Goal: Task Accomplishment & Management: Complete application form

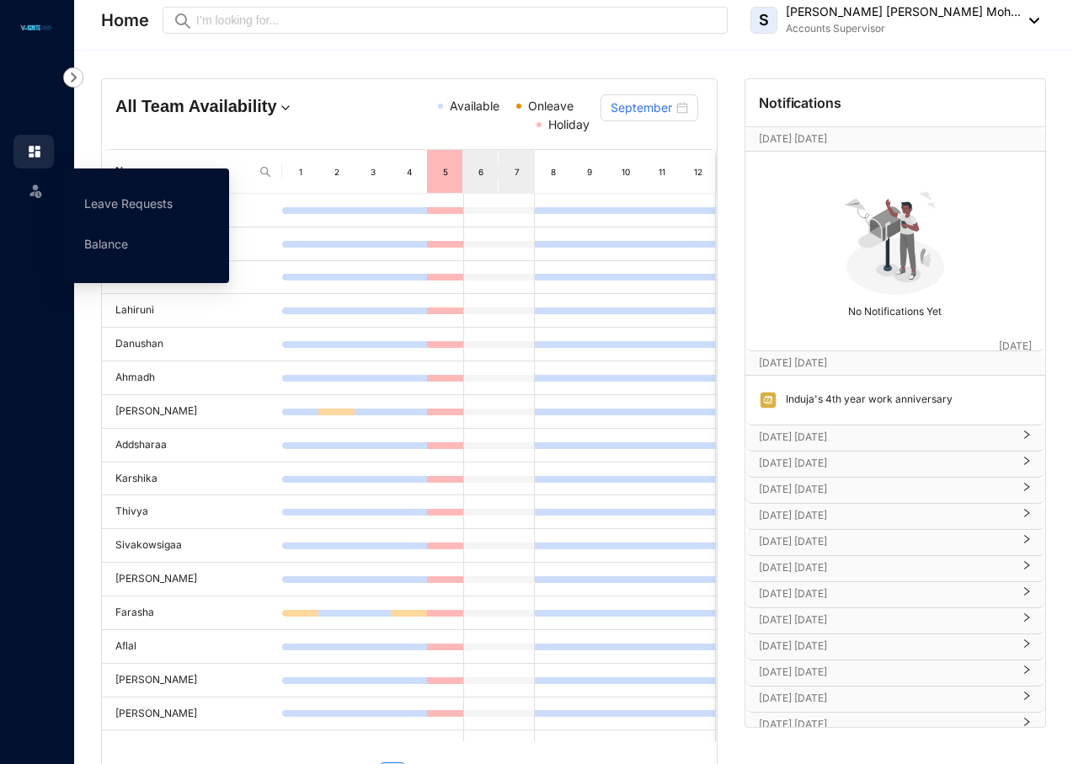
click at [28, 190] on img at bounding box center [35, 190] width 17 height 17
click at [153, 205] on link "Leave Requests" at bounding box center [128, 203] width 88 height 14
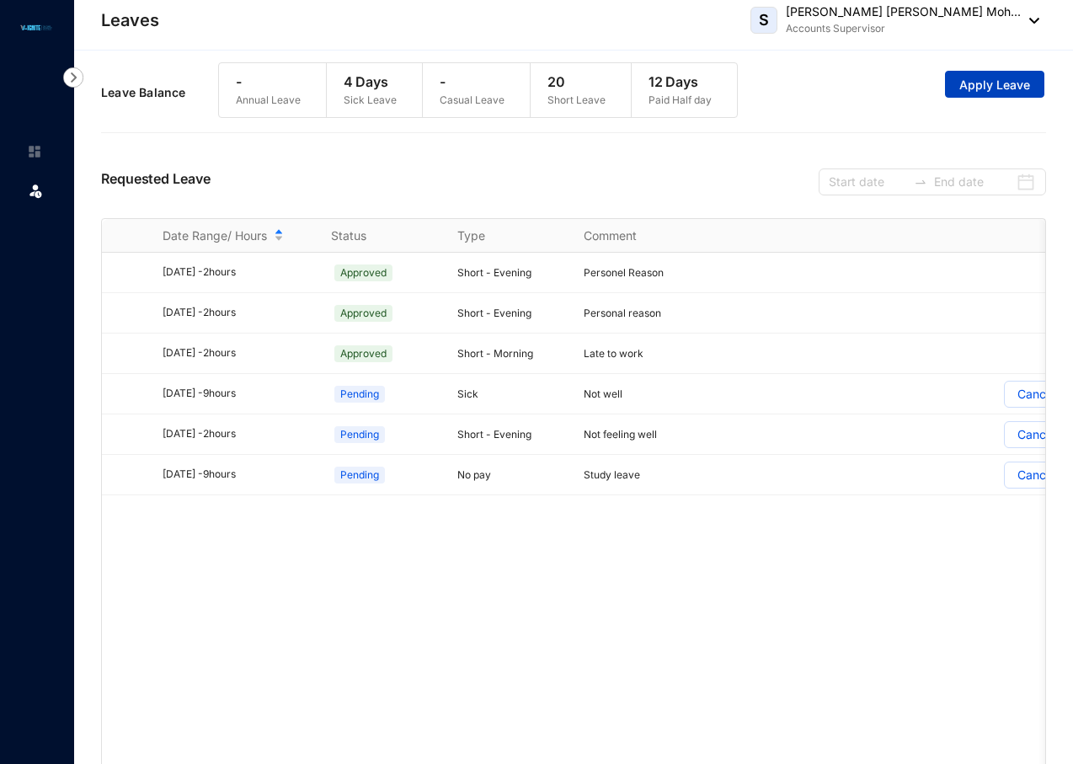
click at [973, 87] on span "Apply Leave" at bounding box center [994, 85] width 71 height 17
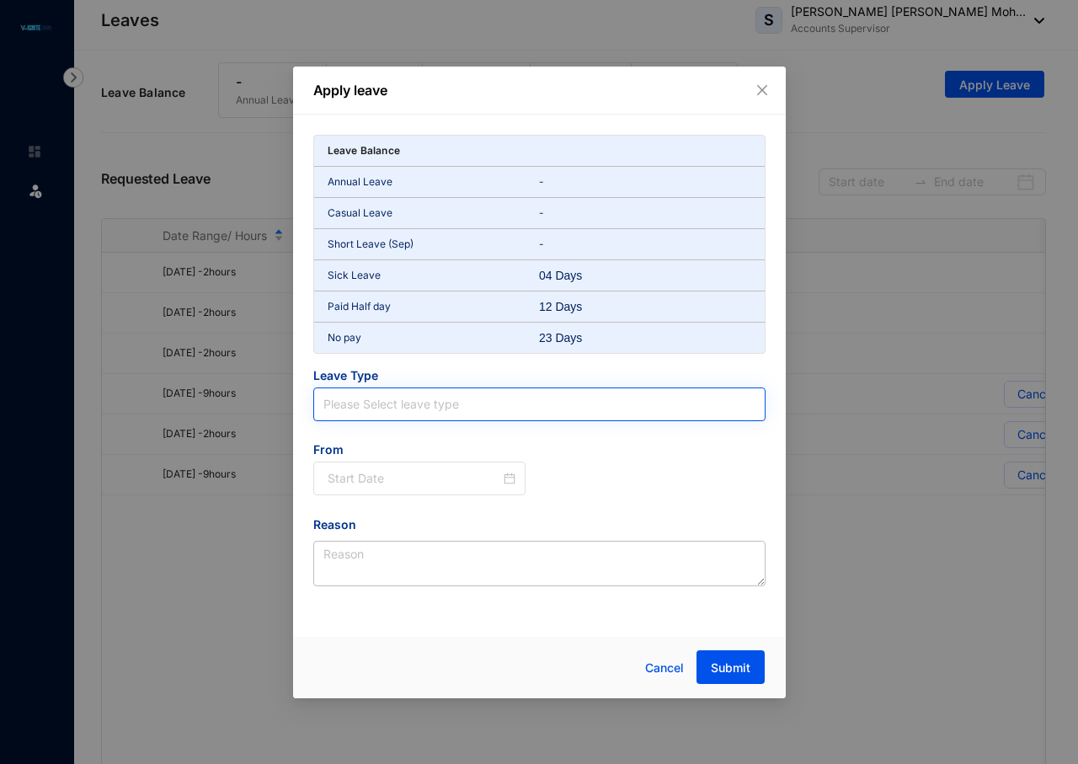
click at [390, 405] on input "search" at bounding box center [539, 404] width 432 height 32
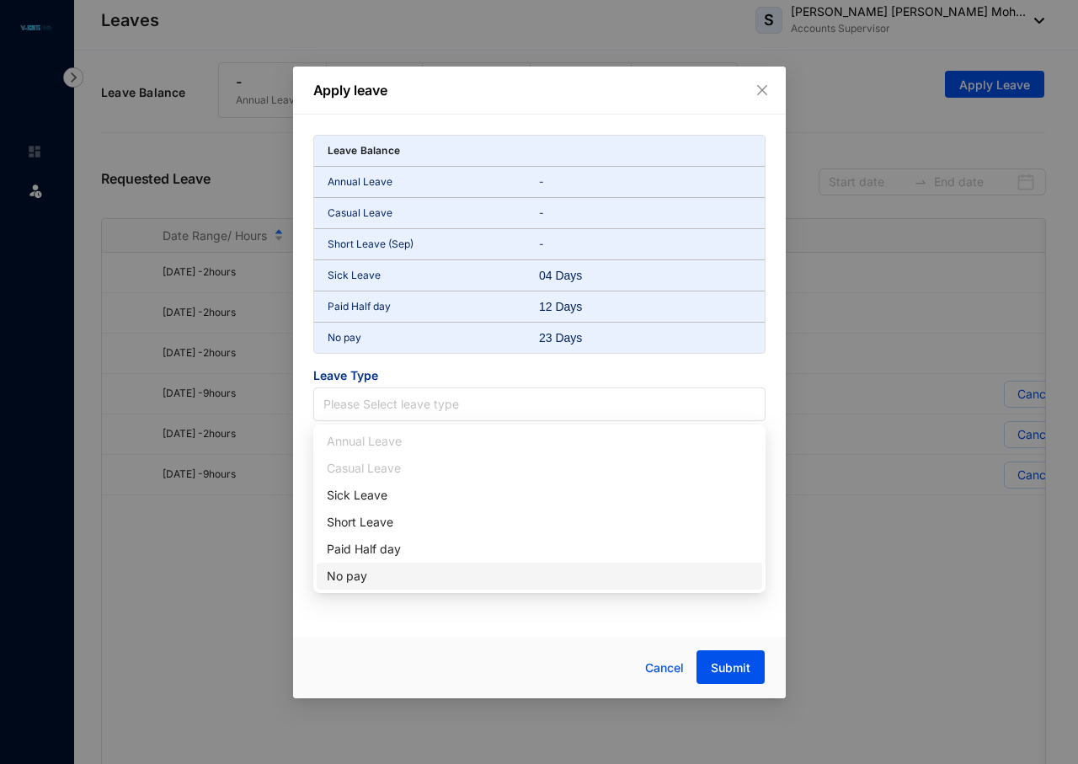
click at [361, 579] on div "No pay" at bounding box center [539, 576] width 425 height 19
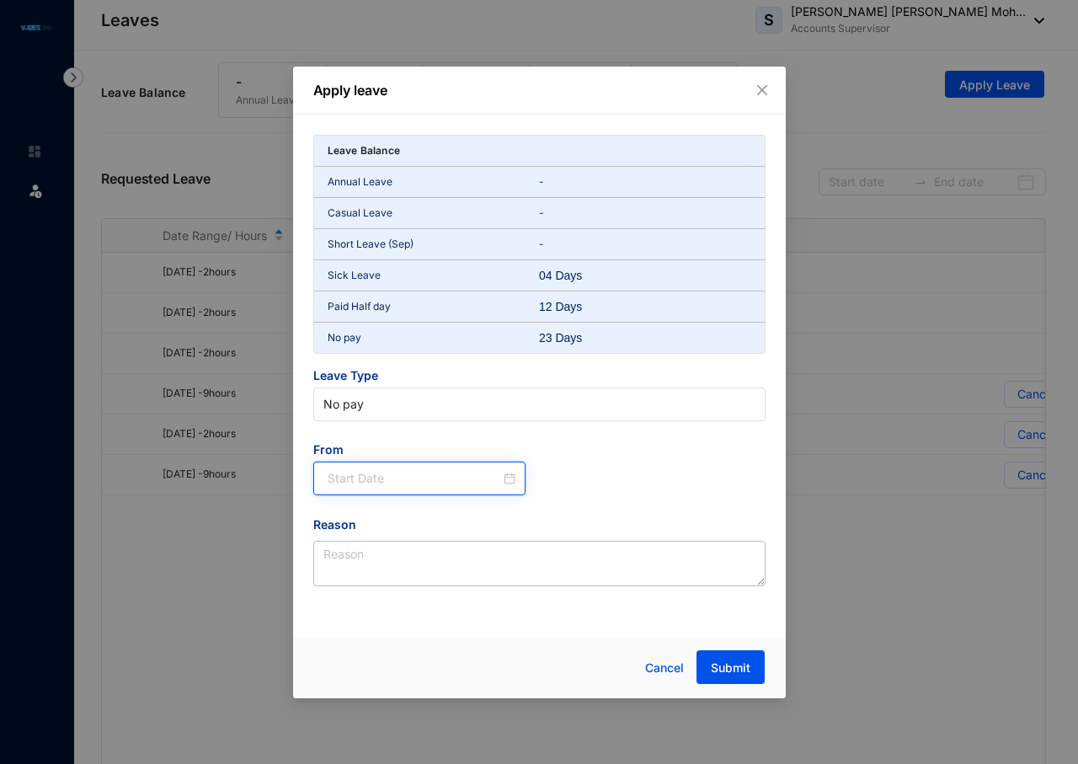
click at [377, 477] on input at bounding box center [414, 478] width 173 height 19
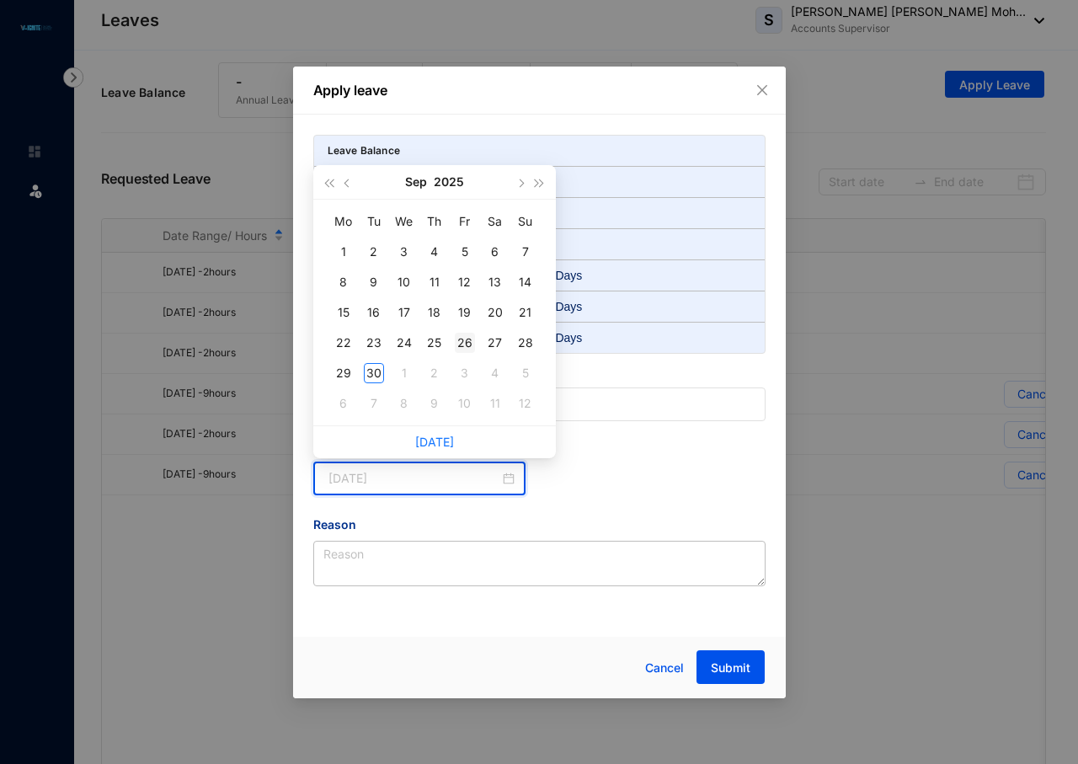
type input "[DATE]"
click at [466, 340] on div "26" at bounding box center [465, 343] width 20 height 20
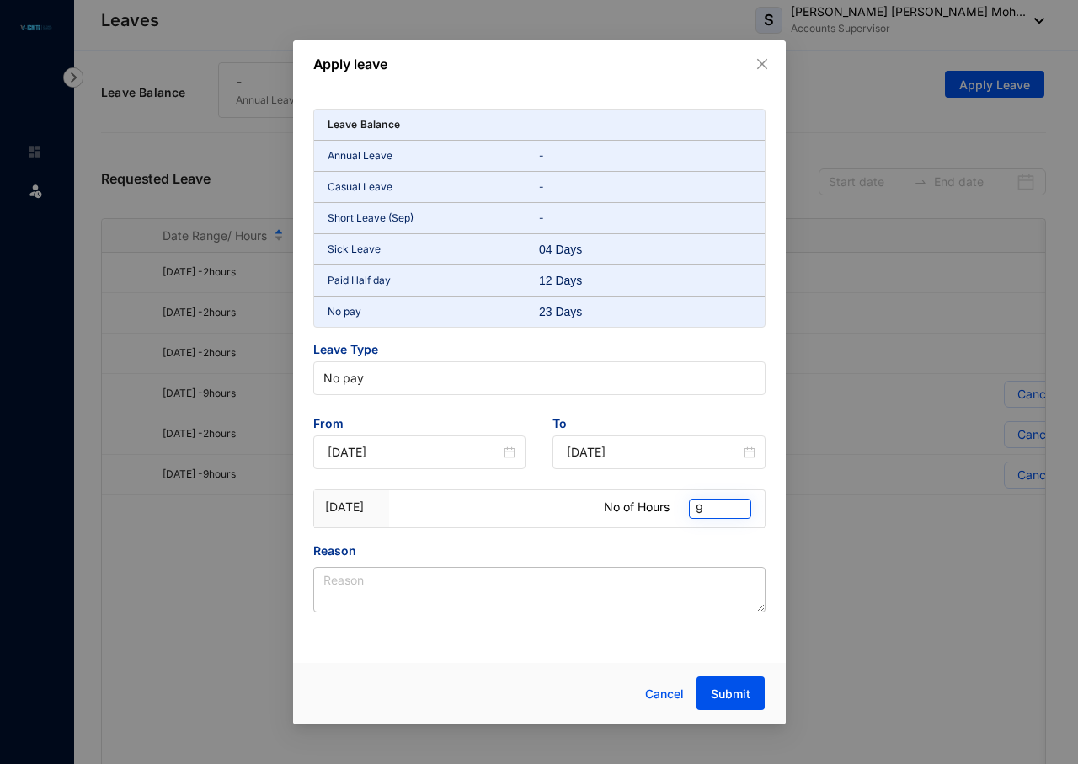
click at [720, 506] on span "9" at bounding box center [720, 508] width 49 height 19
click at [713, 617] on div "2" at bounding box center [719, 620] width 35 height 19
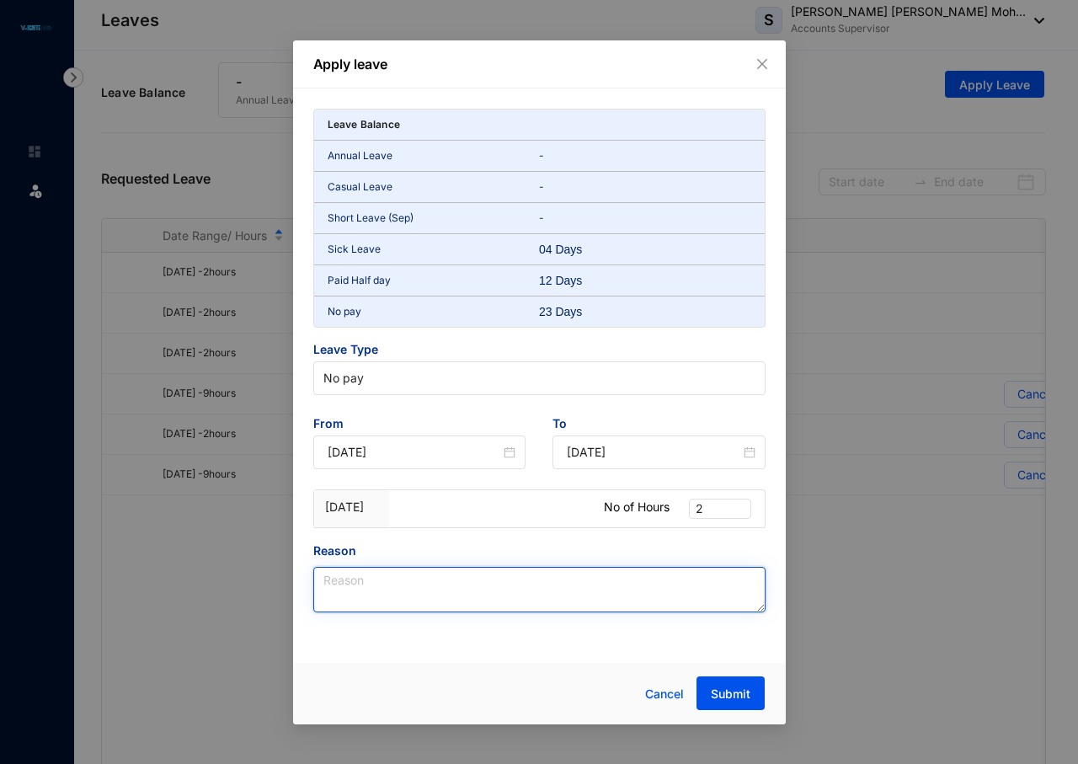
click at [358, 581] on textarea "Reason" at bounding box center [539, 589] width 452 height 45
type textarea "e"
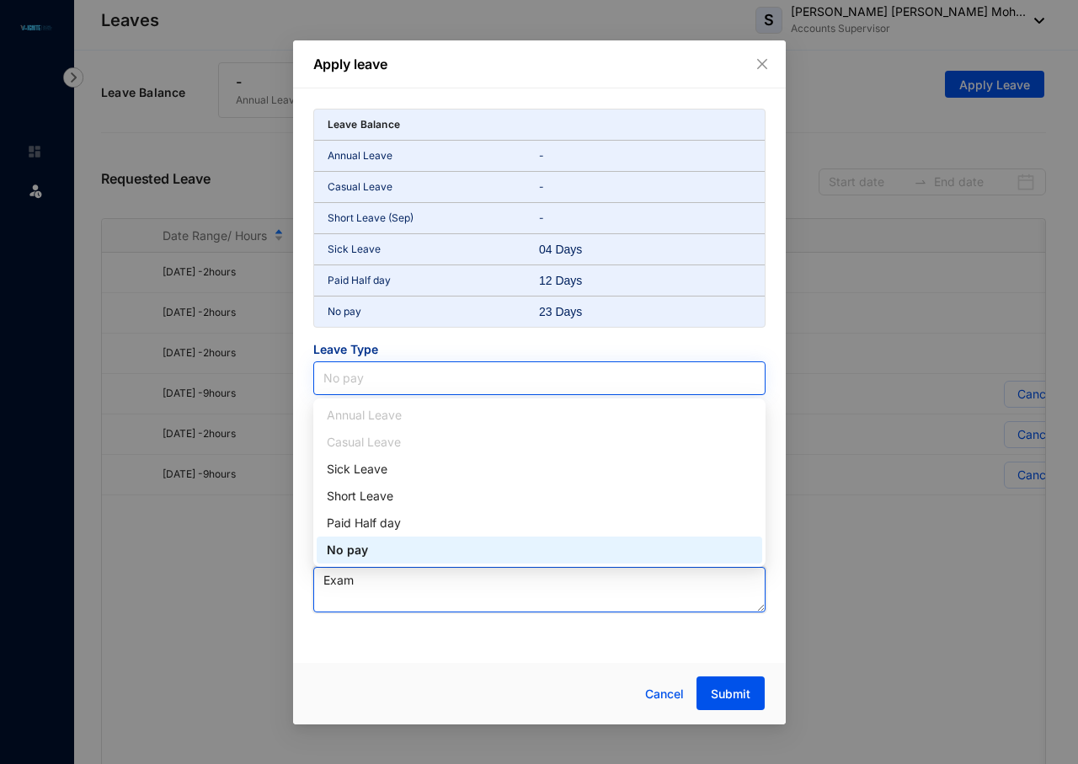
click at [617, 387] on span "No pay" at bounding box center [539, 377] width 432 height 25
type textarea "Exam"
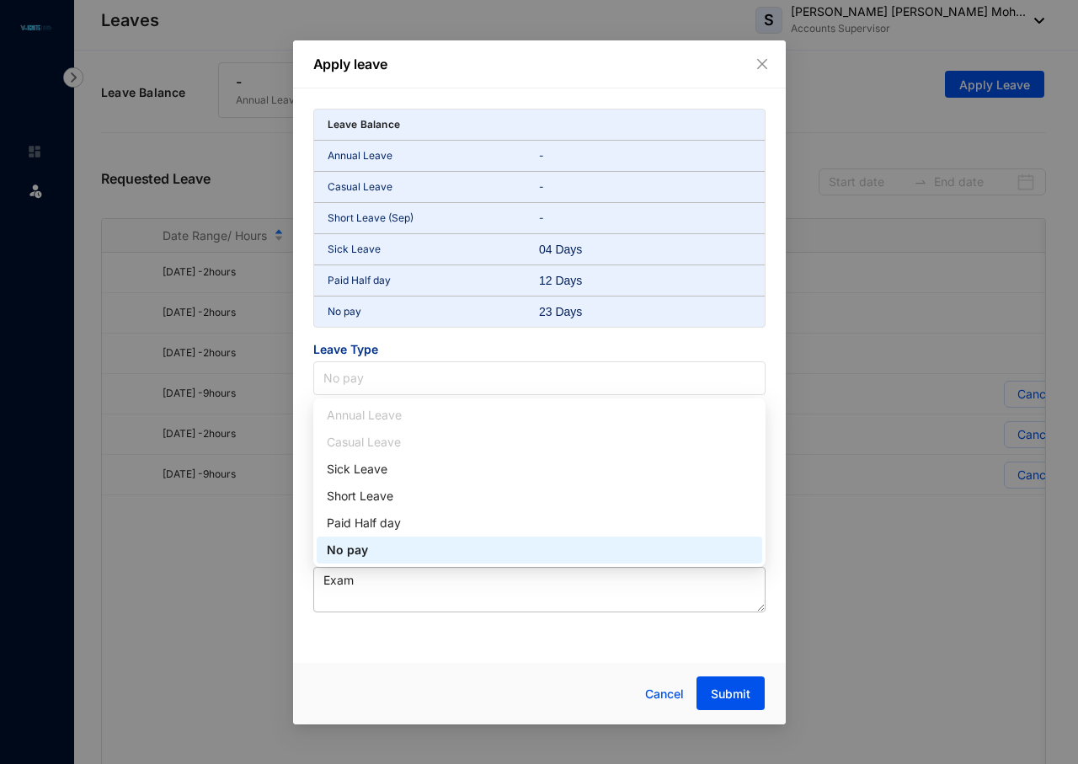
click at [359, 557] on div "No pay" at bounding box center [539, 550] width 425 height 19
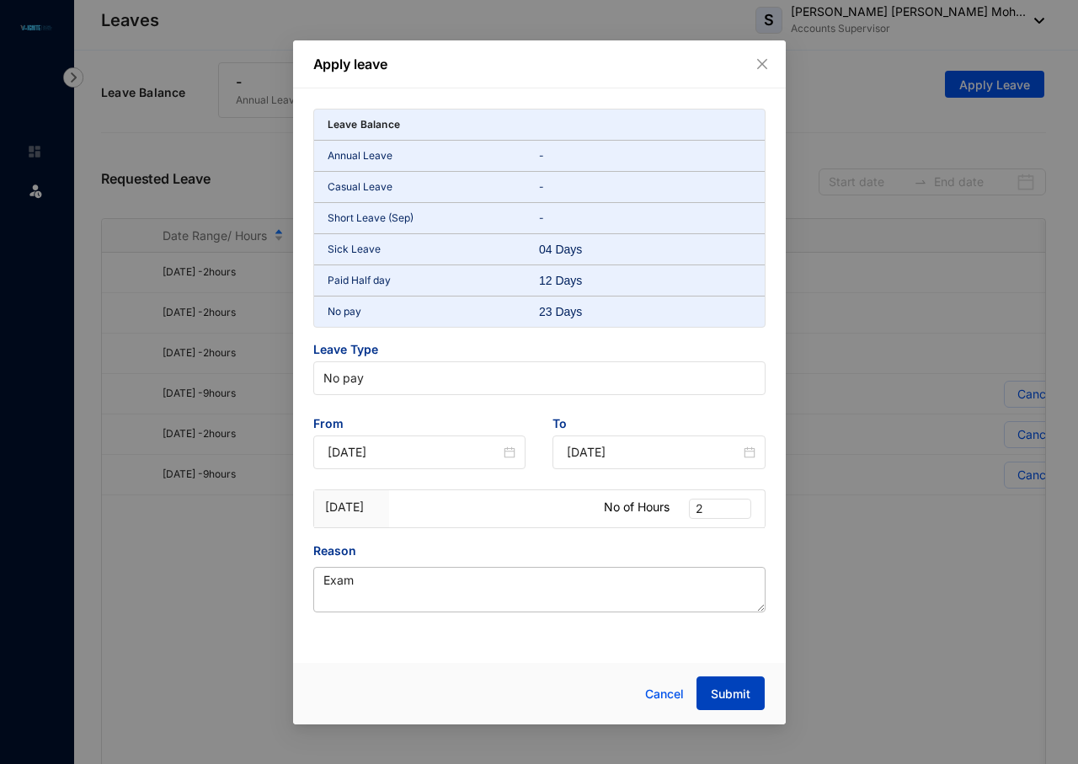
click at [736, 693] on span "Submit" at bounding box center [731, 693] width 40 height 17
